Goal: Information Seeking & Learning: Learn about a topic

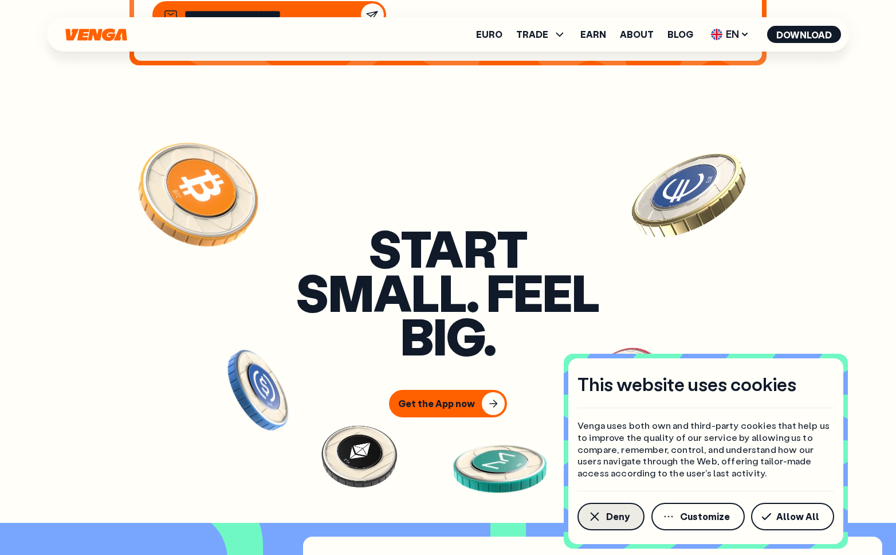
scroll to position [4547, 0]
click at [608, 512] on span "Deny" at bounding box center [617, 516] width 23 height 9
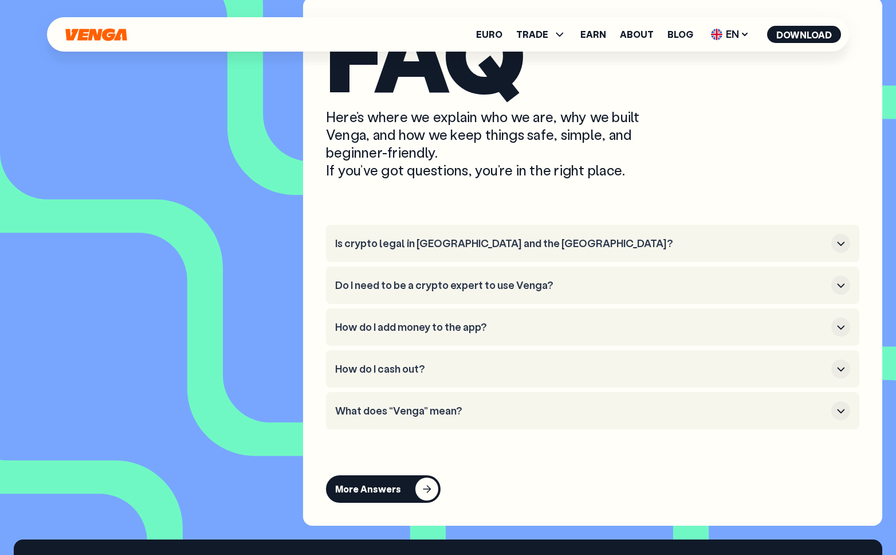
scroll to position [5085, 0]
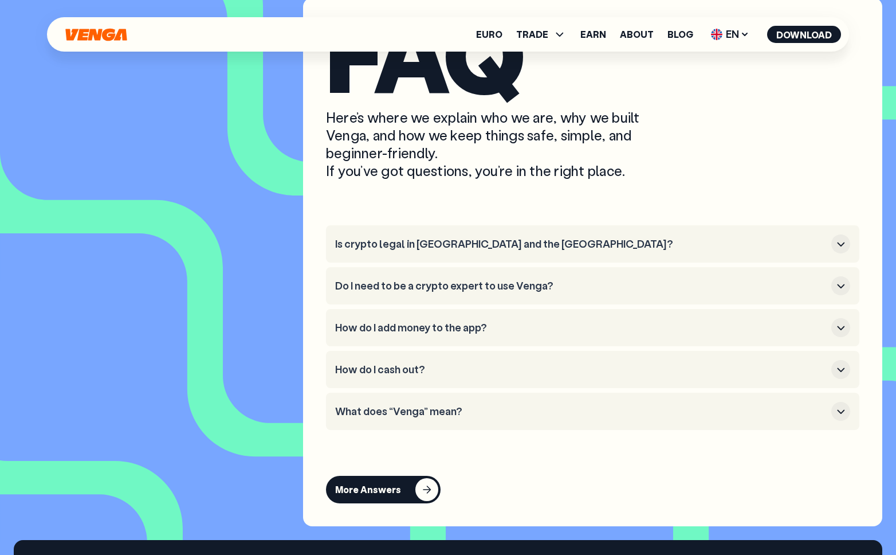
click at [583, 250] on h3 "Is crypto legal in [GEOGRAPHIC_DATA] and the [GEOGRAPHIC_DATA]?" at bounding box center [581, 244] width 492 height 13
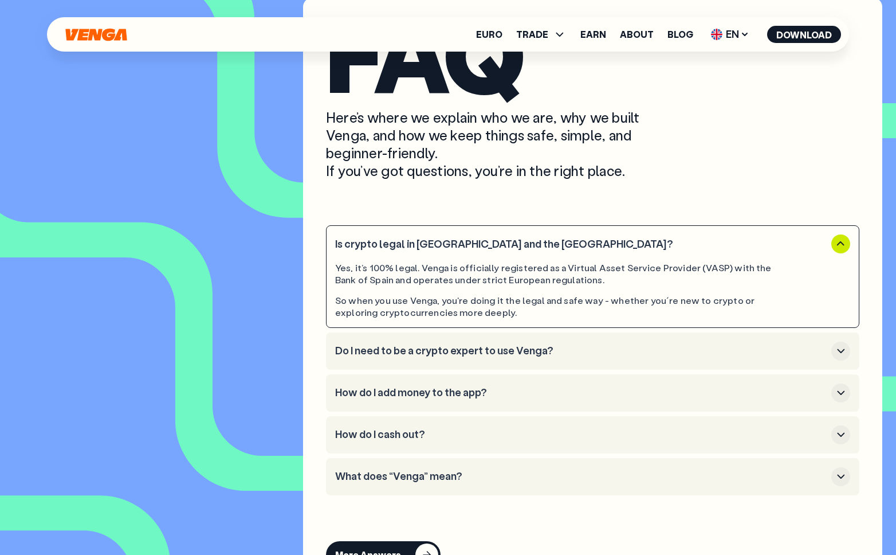
click at [583, 250] on h3 "Is crypto legal in [GEOGRAPHIC_DATA] and the [GEOGRAPHIC_DATA]?" at bounding box center [581, 244] width 492 height 13
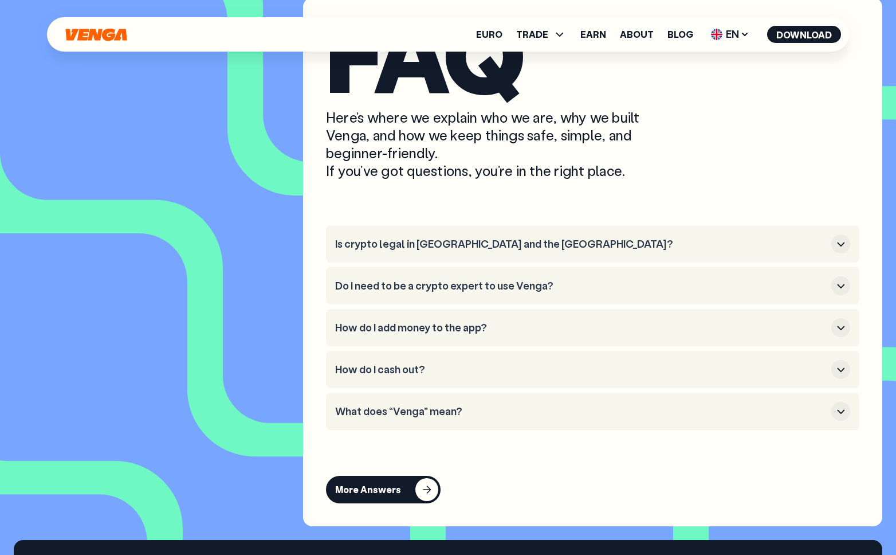
click at [470, 418] on h3 "What does “Venga” mean?" at bounding box center [581, 411] width 492 height 13
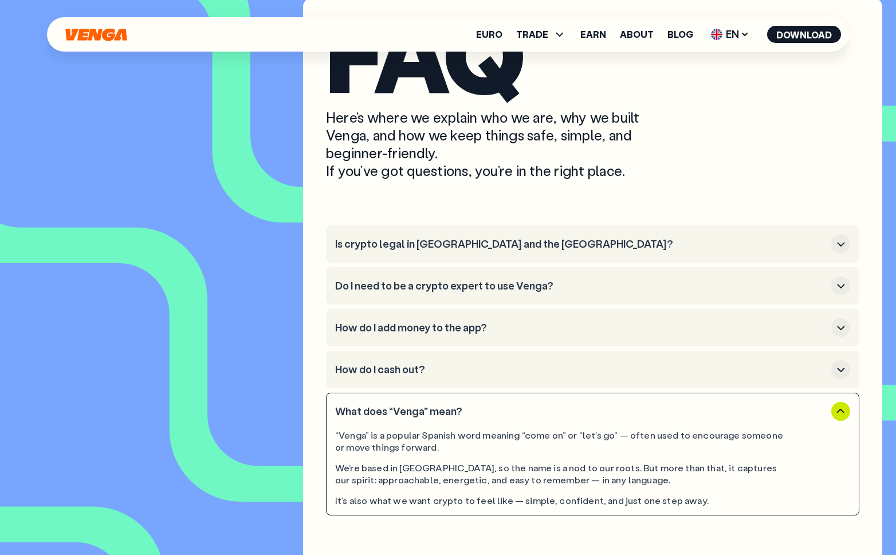
click at [470, 418] on h3 "What does “Venga” mean?" at bounding box center [581, 411] width 492 height 13
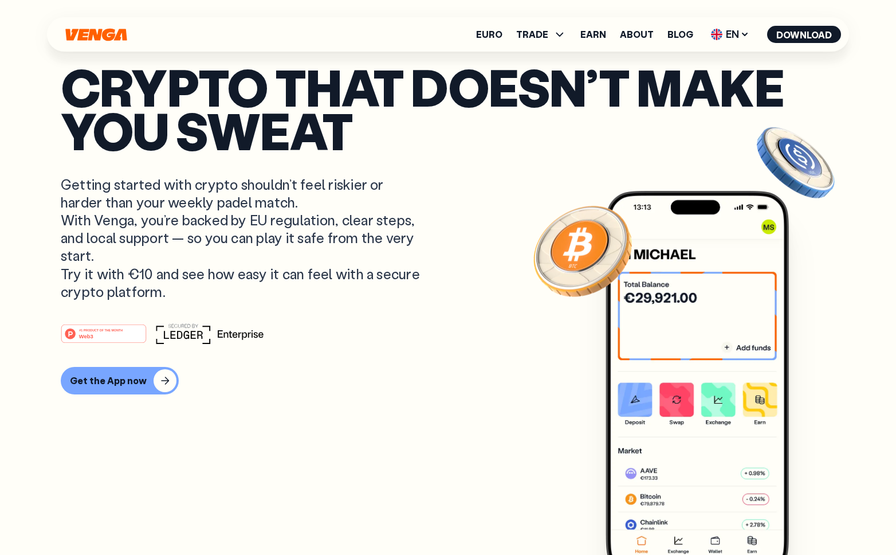
scroll to position [0, 0]
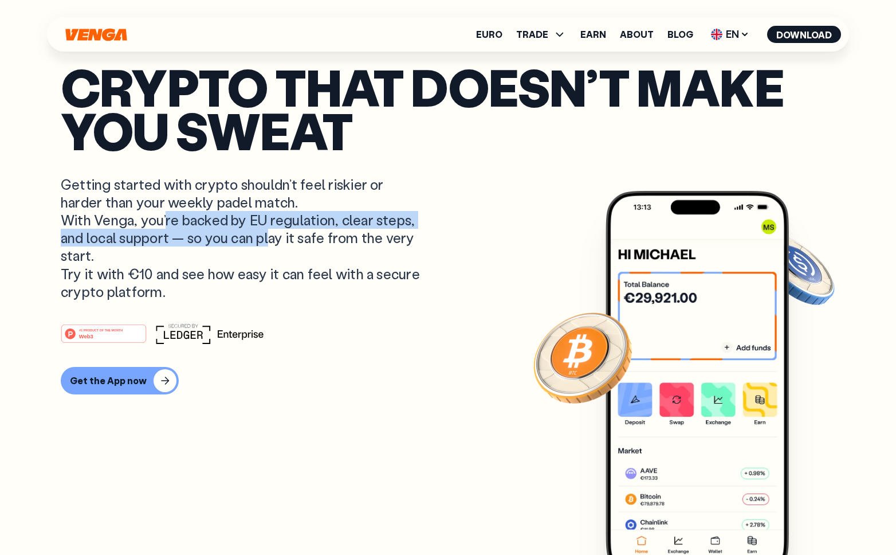
drag, startPoint x: 209, startPoint y: 226, endPoint x: 265, endPoint y: 237, distance: 57.2
click at [265, 237] on p "Getting started with crypto shouldn’t feel riskier or harder than your weekly p…" at bounding box center [242, 237] width 362 height 125
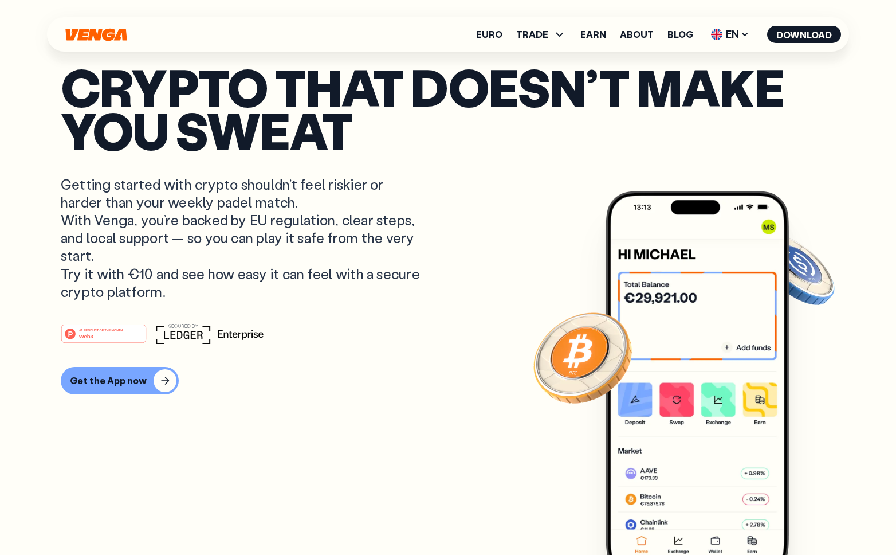
drag, startPoint x: 135, startPoint y: 281, endPoint x: 196, endPoint y: 289, distance: 61.8
click at [196, 289] on p "Getting started with crypto shouldn’t feel riskier or harder than your weekly p…" at bounding box center [242, 237] width 362 height 125
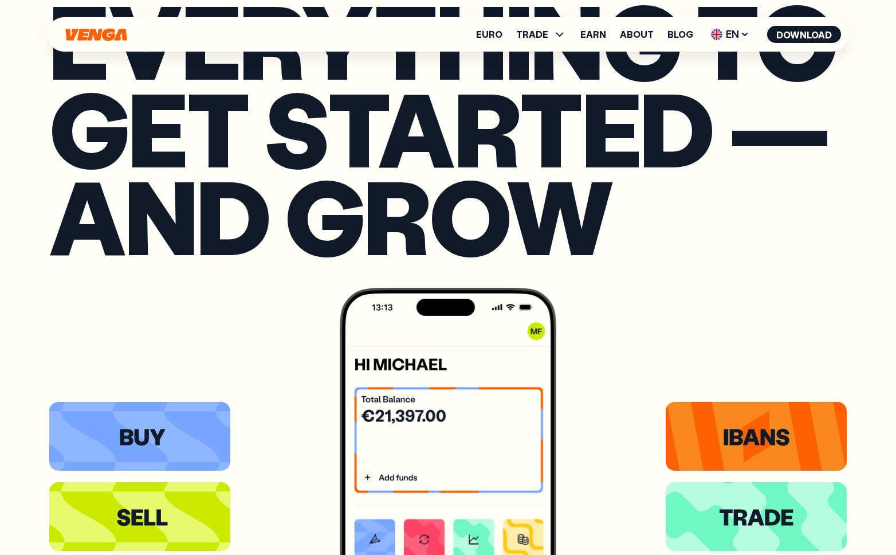
scroll to position [2184, 0]
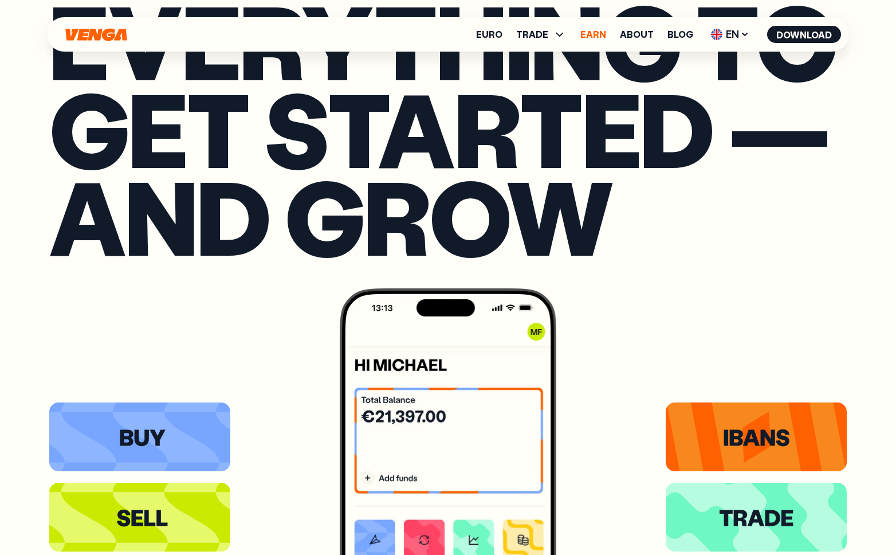
click at [596, 38] on link "Earn" at bounding box center [593, 34] width 26 height 9
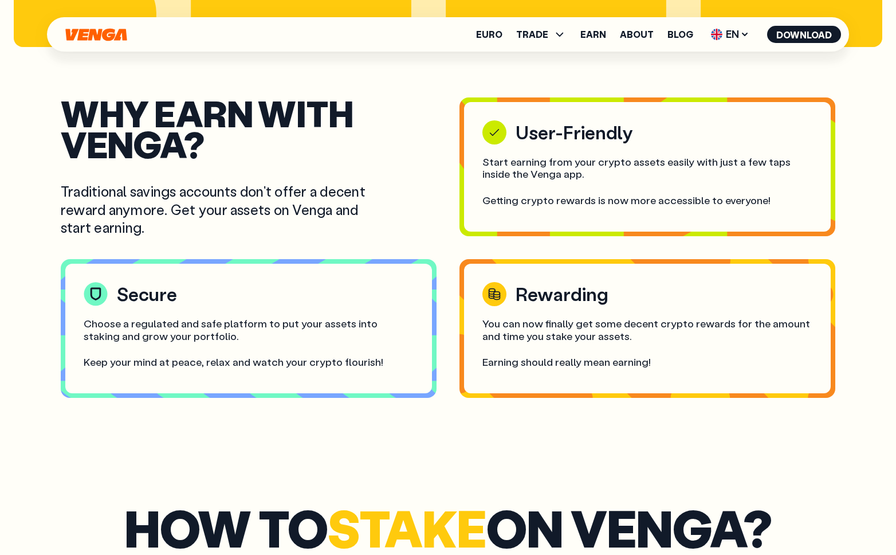
scroll to position [2010, 0]
